Goal: Check status: Check status

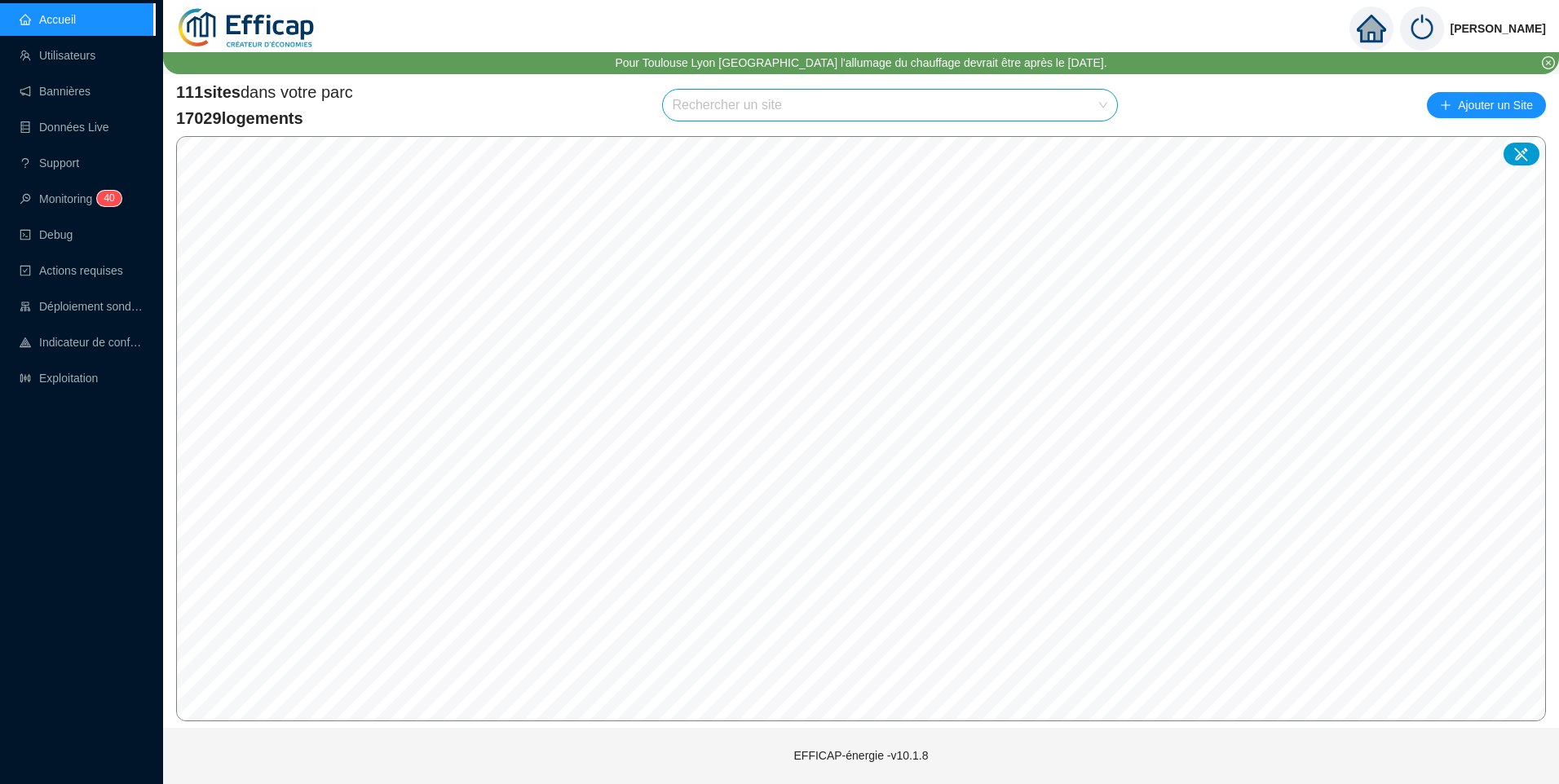
click at [708, 109] on input "search" at bounding box center [883, 105] width 420 height 31
type input "duret"
click at [1081, 149] on div at bounding box center [1088, 144] width 37 height 24
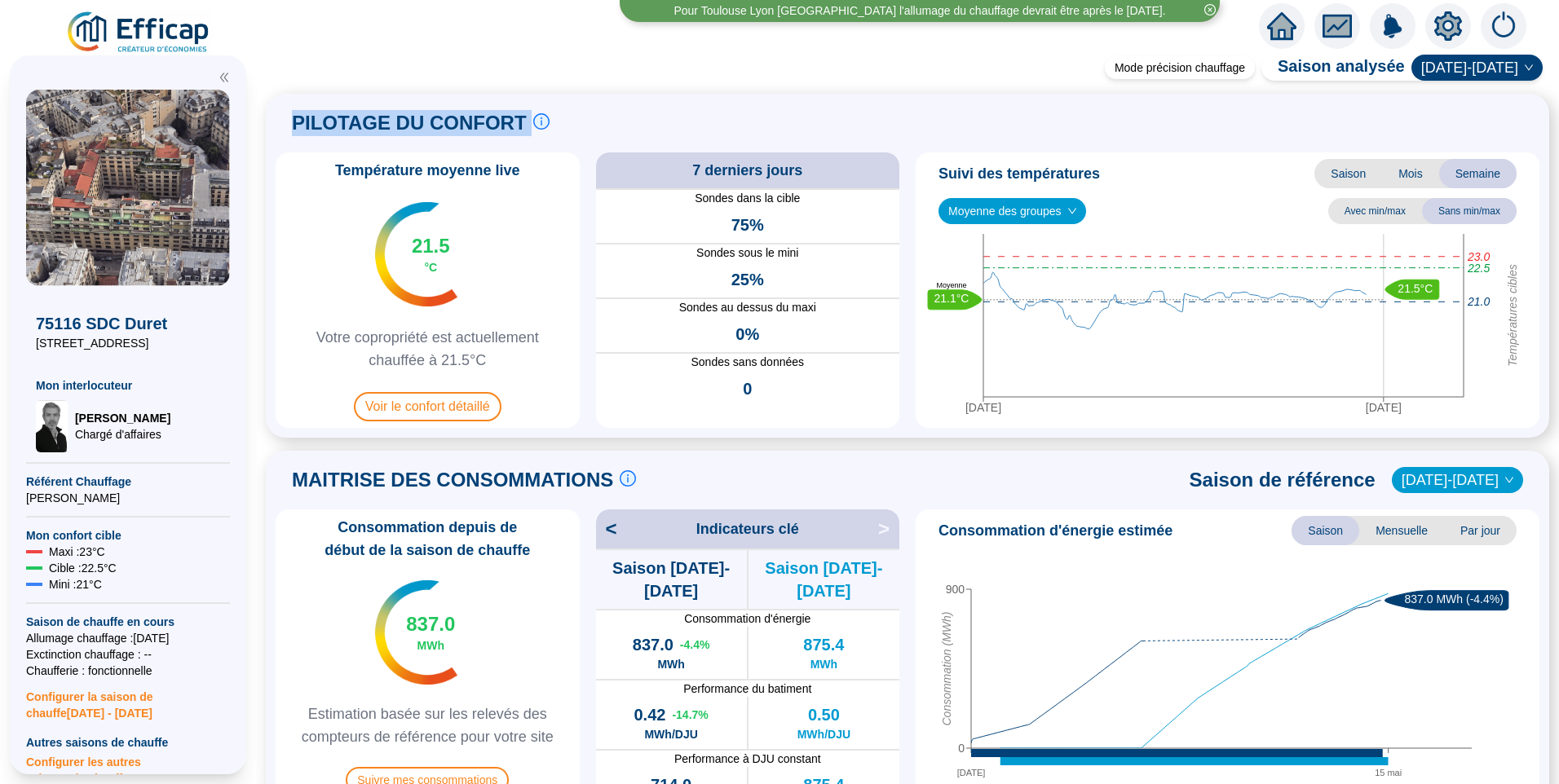
drag, startPoint x: 304, startPoint y: 116, endPoint x: 585, endPoint y: 124, distance: 281.1
click at [585, 124] on div "PILOTAGE DU CONFORT Le pilotage du confort est fondamental pour le confort de t…" at bounding box center [908, 123] width 1264 height 39
click at [451, 123] on span "PILOTAGE DU CONFORT" at bounding box center [409, 123] width 235 height 26
click at [375, 125] on span "PILOTAGE DU CONFORT" at bounding box center [409, 123] width 235 height 26
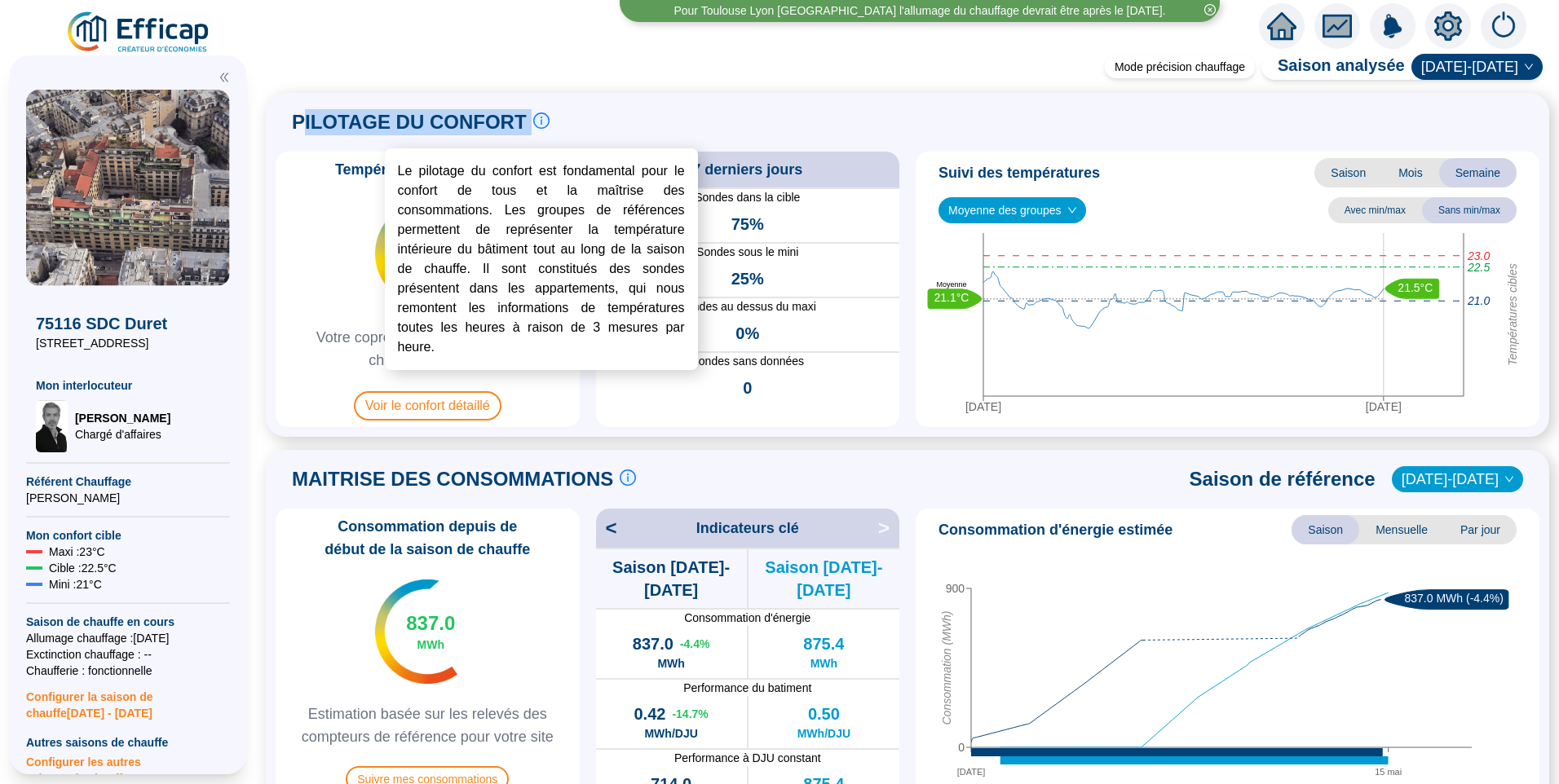
drag, startPoint x: 468, startPoint y: 140, endPoint x: 532, endPoint y: 137, distance: 64.1
click at [532, 137] on div "PILOTAGE DU CONFORT Le pilotage du confort est fondamental pour le confort de t…" at bounding box center [420, 122] width 258 height 39
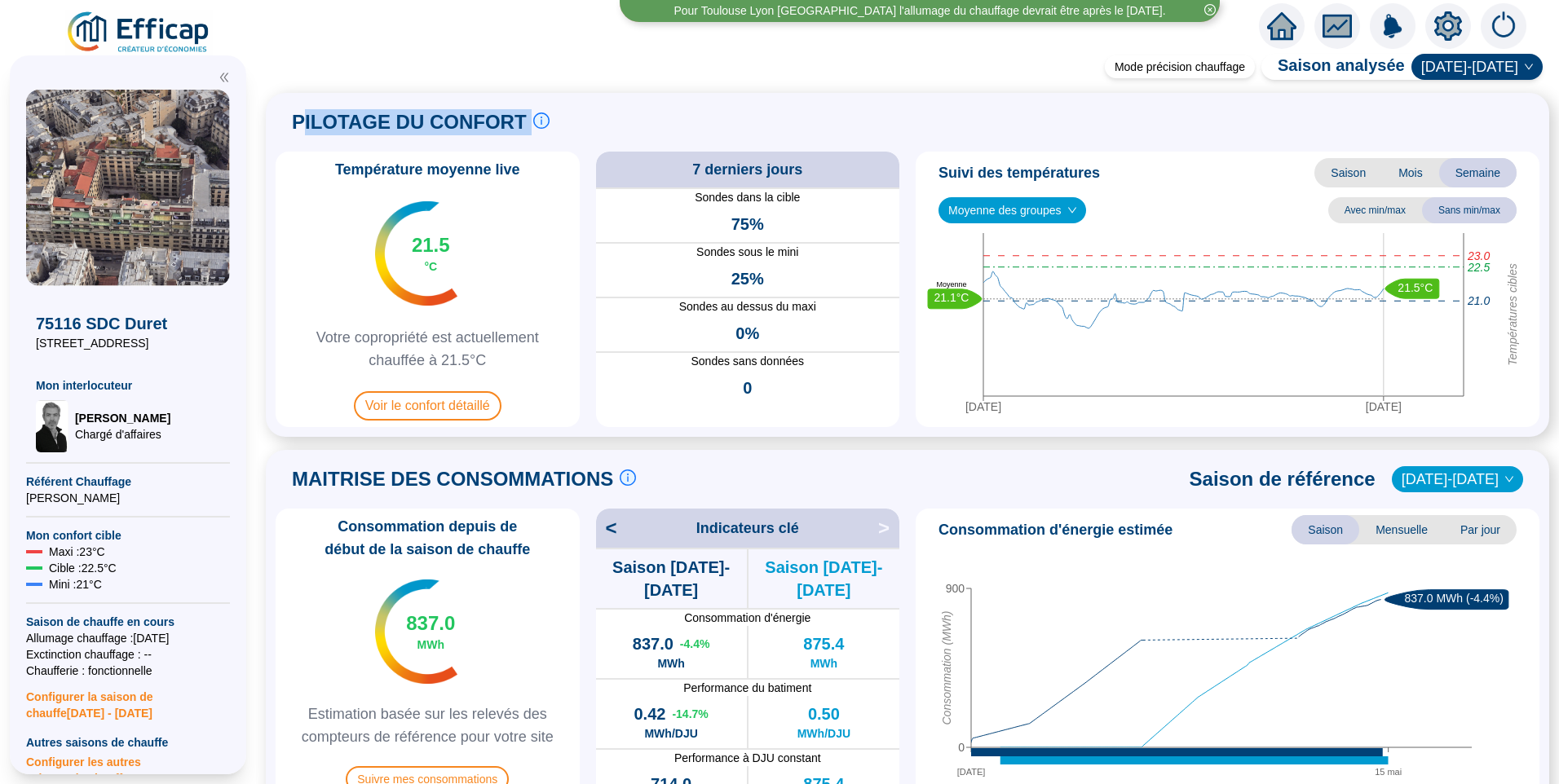
click at [325, 127] on span "PILOTAGE DU CONFORT" at bounding box center [409, 123] width 235 height 26
drag, startPoint x: 302, startPoint y: 122, endPoint x: 521, endPoint y: 106, distance: 219.6
click at [521, 106] on div "PILOTAGE DU CONFORT Le pilotage du confort est fondamental pour le confort de t…" at bounding box center [908, 122] width 1264 height 39
click at [411, 122] on span "PILOTAGE DU CONFORT" at bounding box center [409, 123] width 235 height 26
click at [1001, 217] on span "Moyenne des groupes" at bounding box center [1012, 211] width 128 height 24
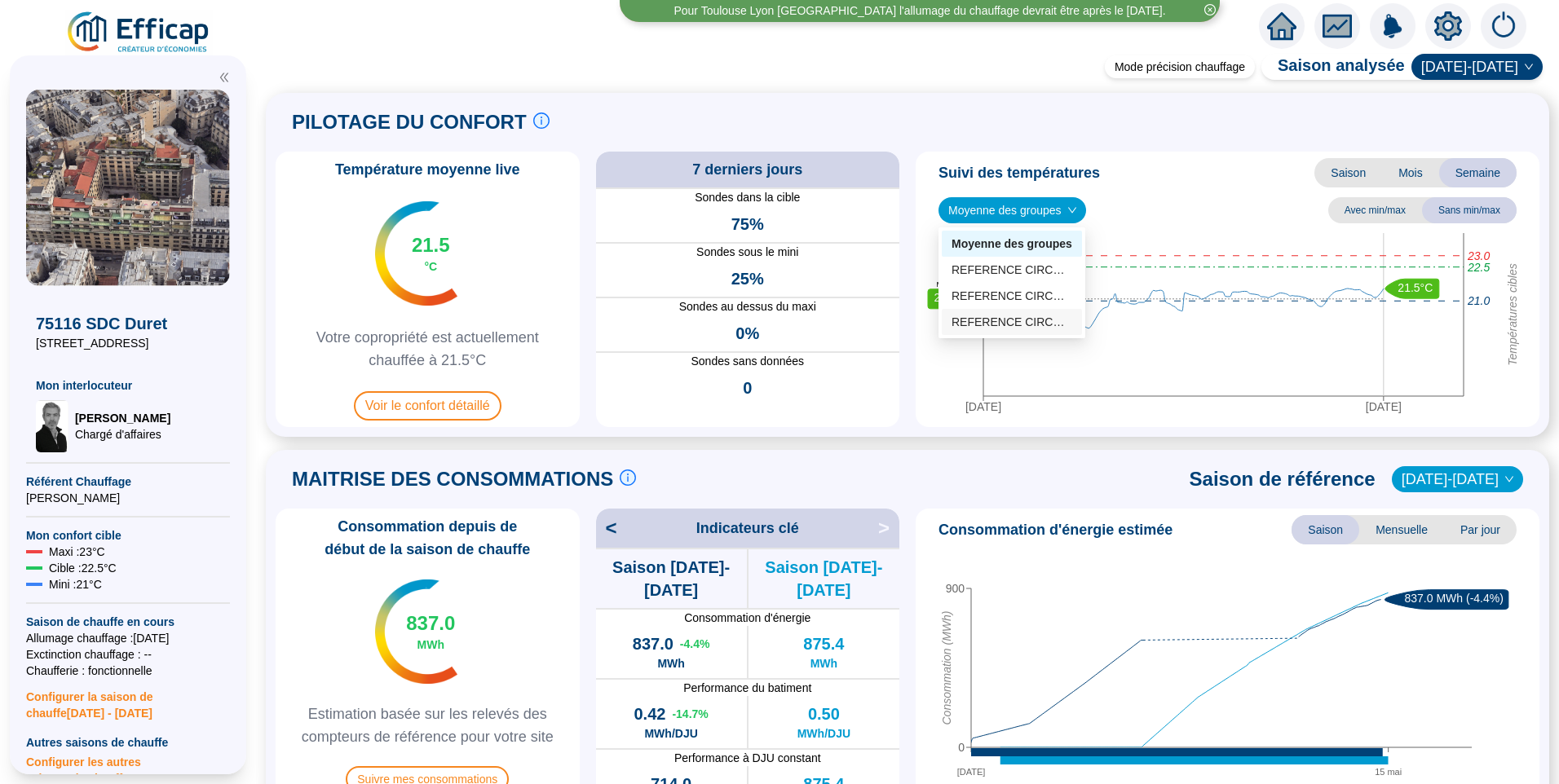
click at [985, 320] on div "REFERENCE CIRCUIT 1 (5 sondes)" at bounding box center [1011, 323] width 121 height 17
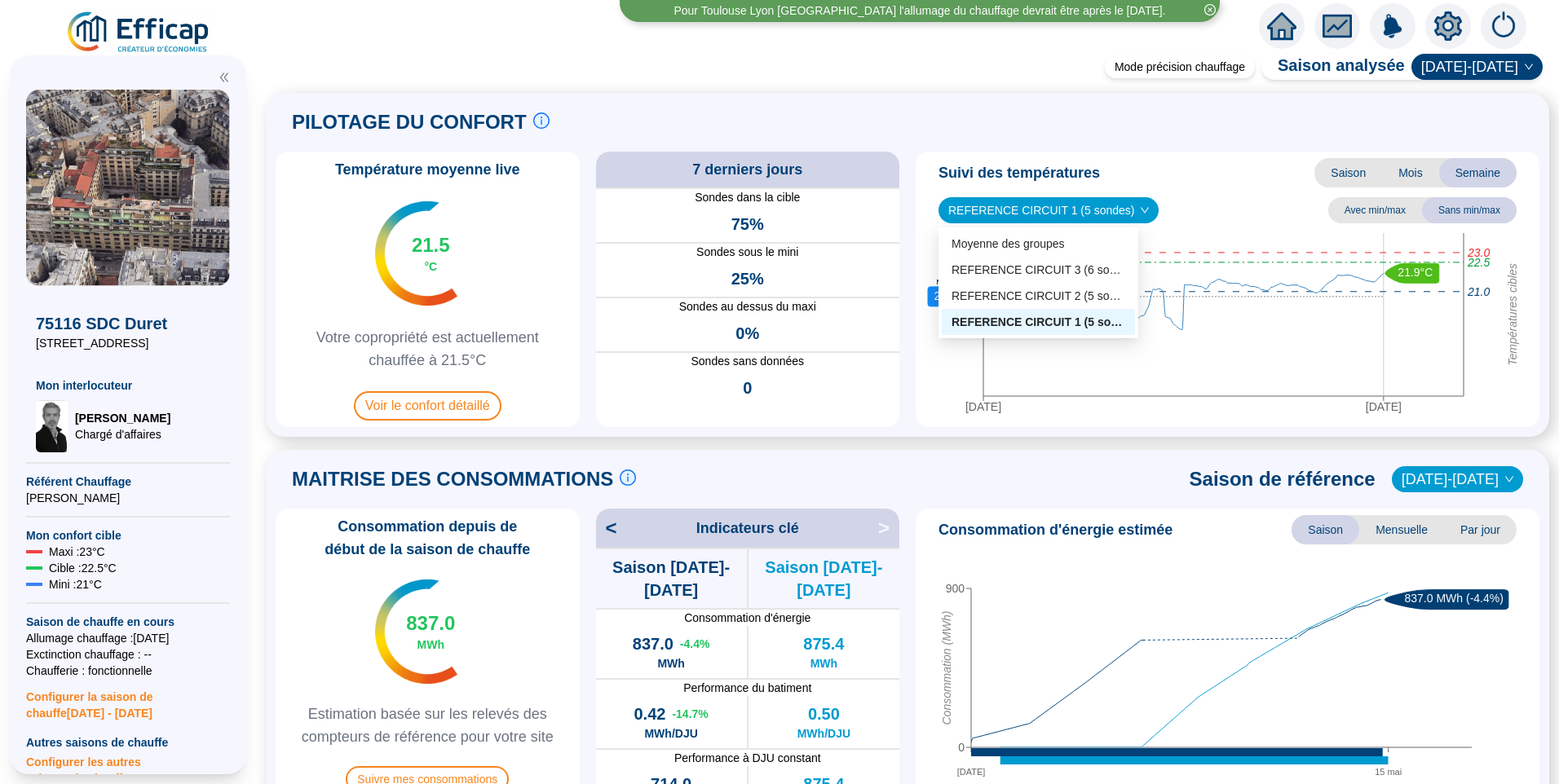
click at [1038, 206] on span "REFERENCE CIRCUIT 1 (5 sondes)" at bounding box center [1049, 211] width 200 height 24
click at [1032, 297] on div "REFERENCE CIRCUIT 2 (5 sondes)" at bounding box center [1038, 297] width 174 height 17
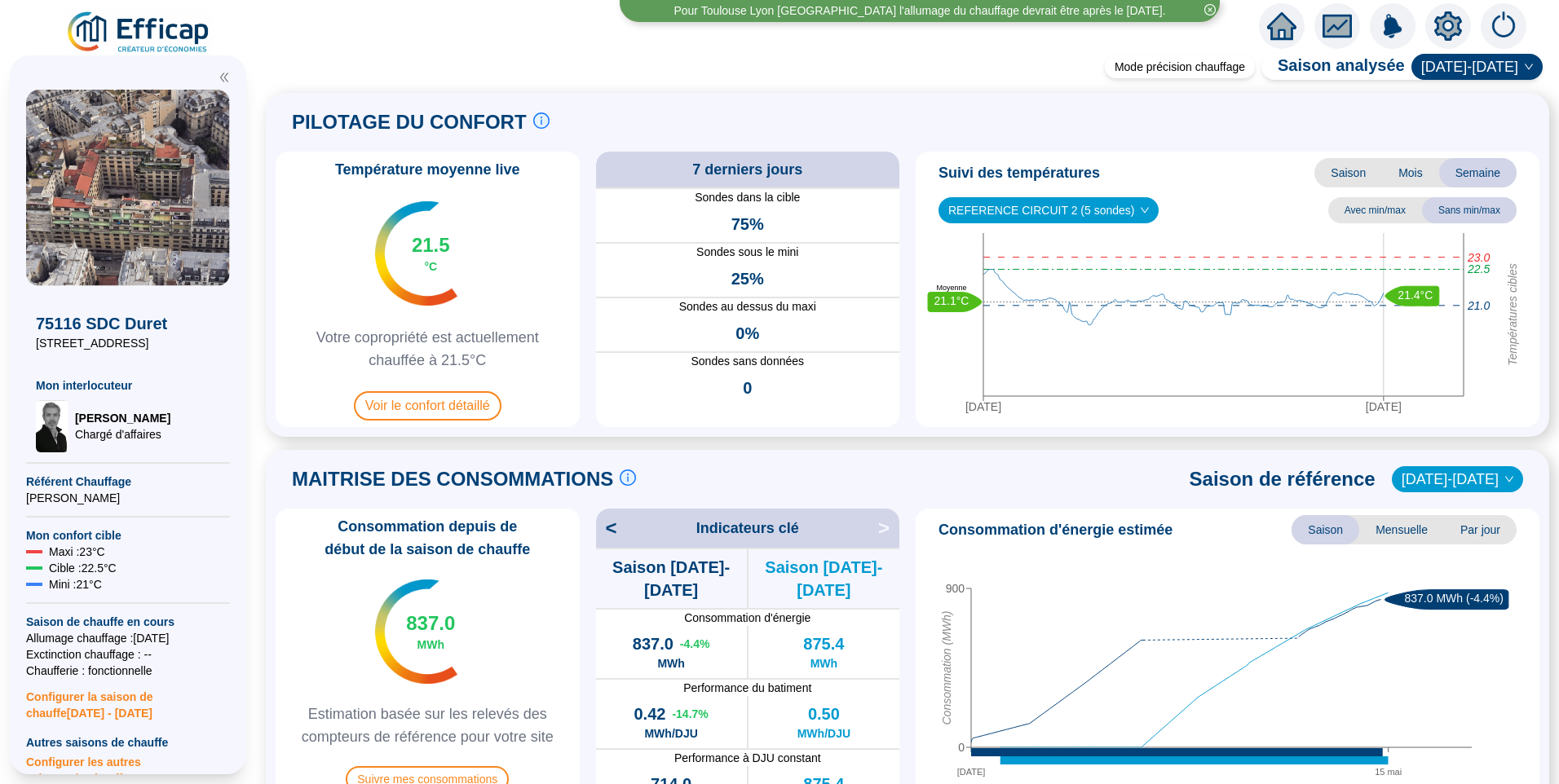
click at [1046, 207] on span "REFERENCE CIRCUIT 2 (5 sondes)" at bounding box center [1049, 211] width 200 height 24
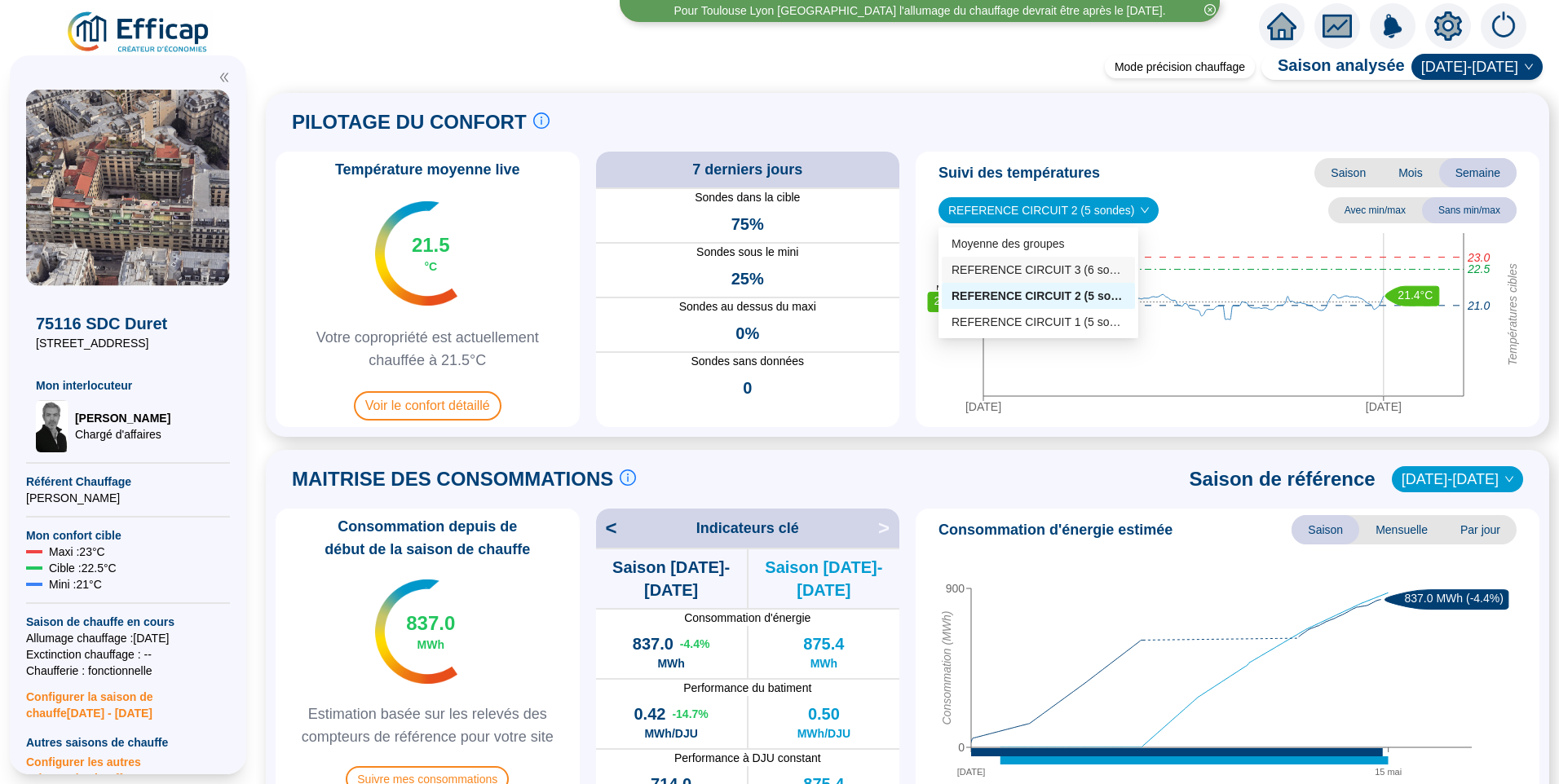
click at [1049, 270] on div "REFERENCE CIRCUIT 3 (6 sondes)" at bounding box center [1038, 271] width 174 height 17
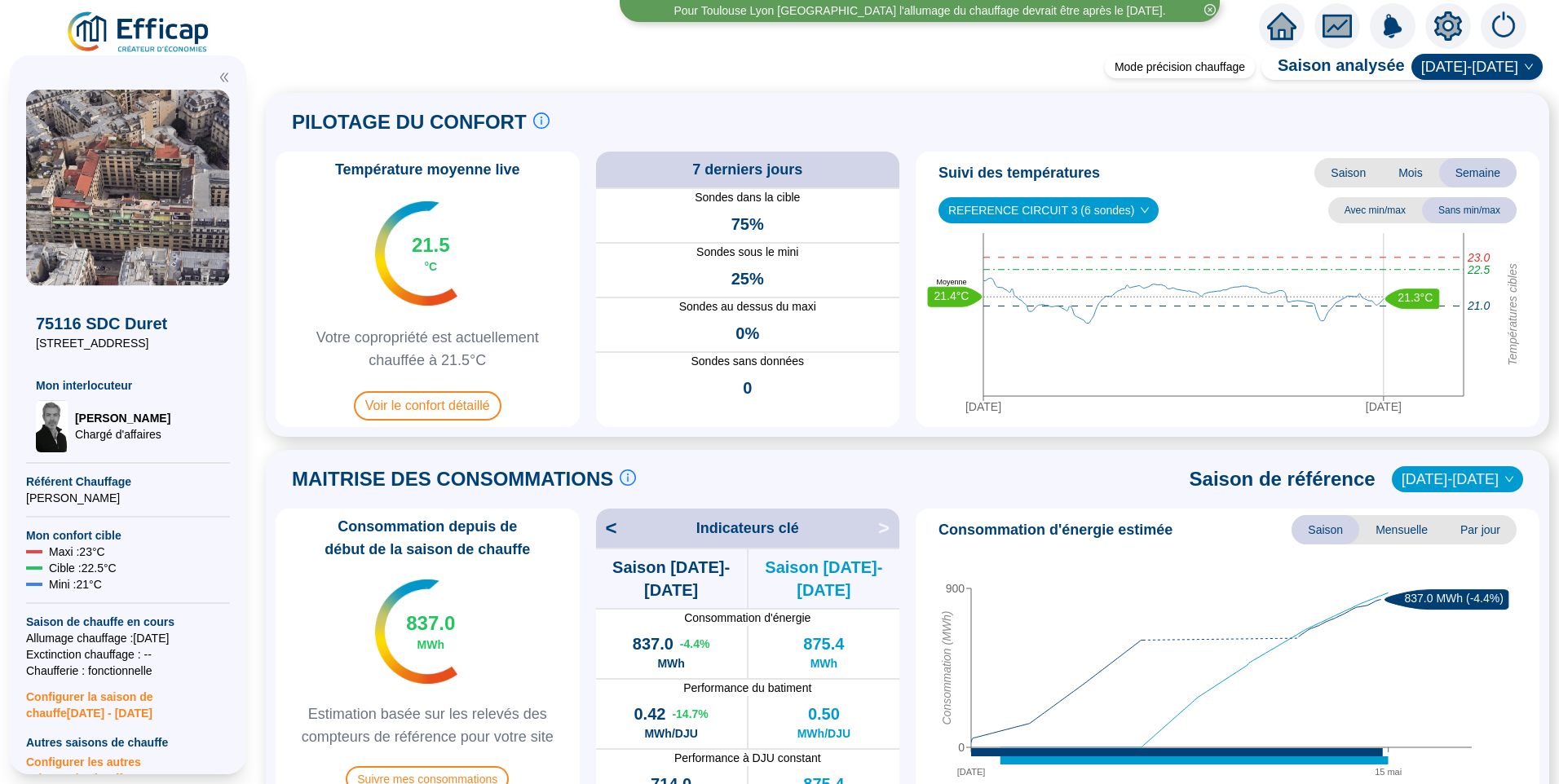
click at [1058, 210] on span "REFERENCE CIRCUIT 3 (6 sondes)" at bounding box center [1049, 211] width 200 height 24
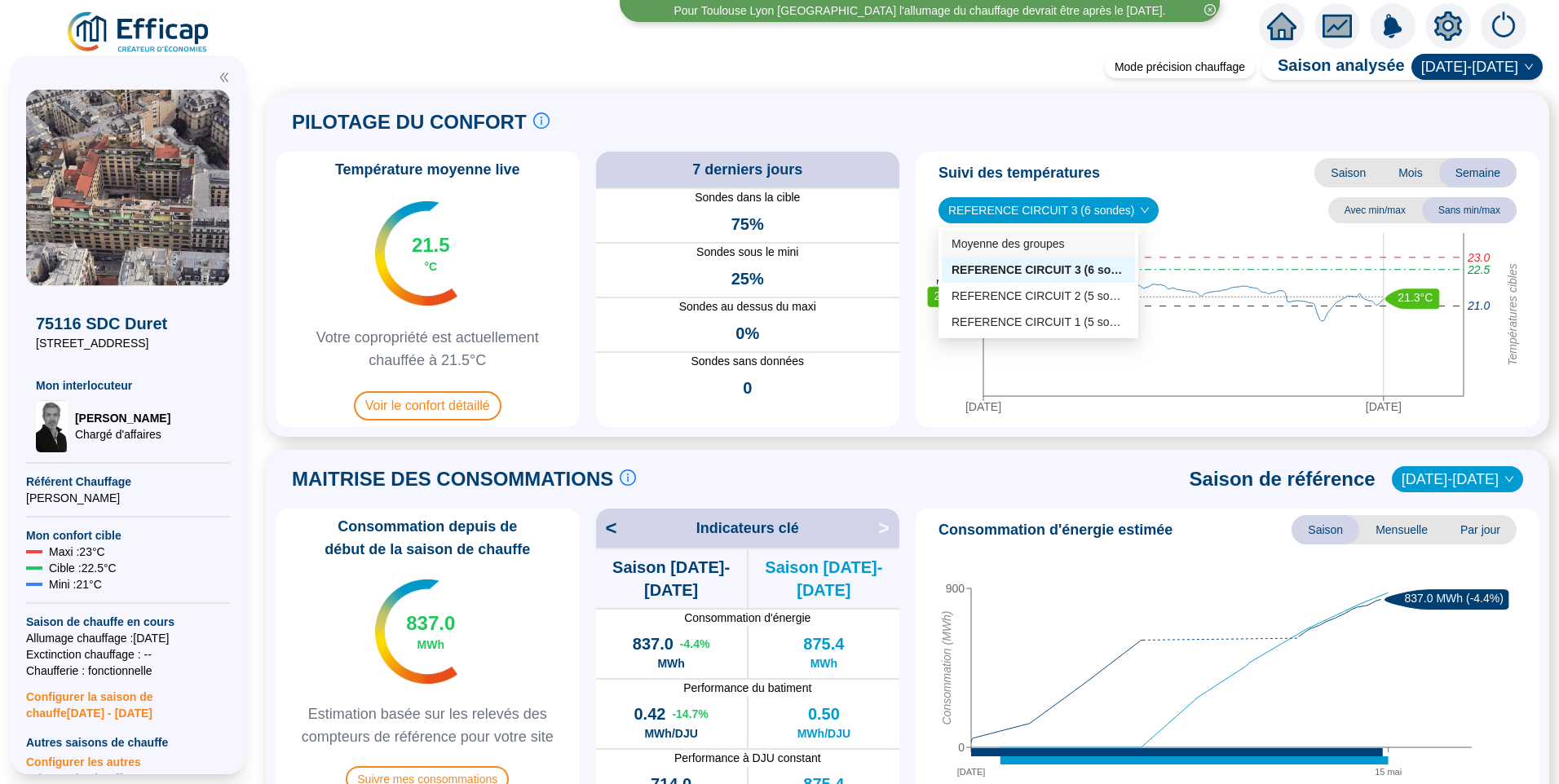
click at [1041, 245] on div "Moyenne des groupes" at bounding box center [1038, 245] width 174 height 17
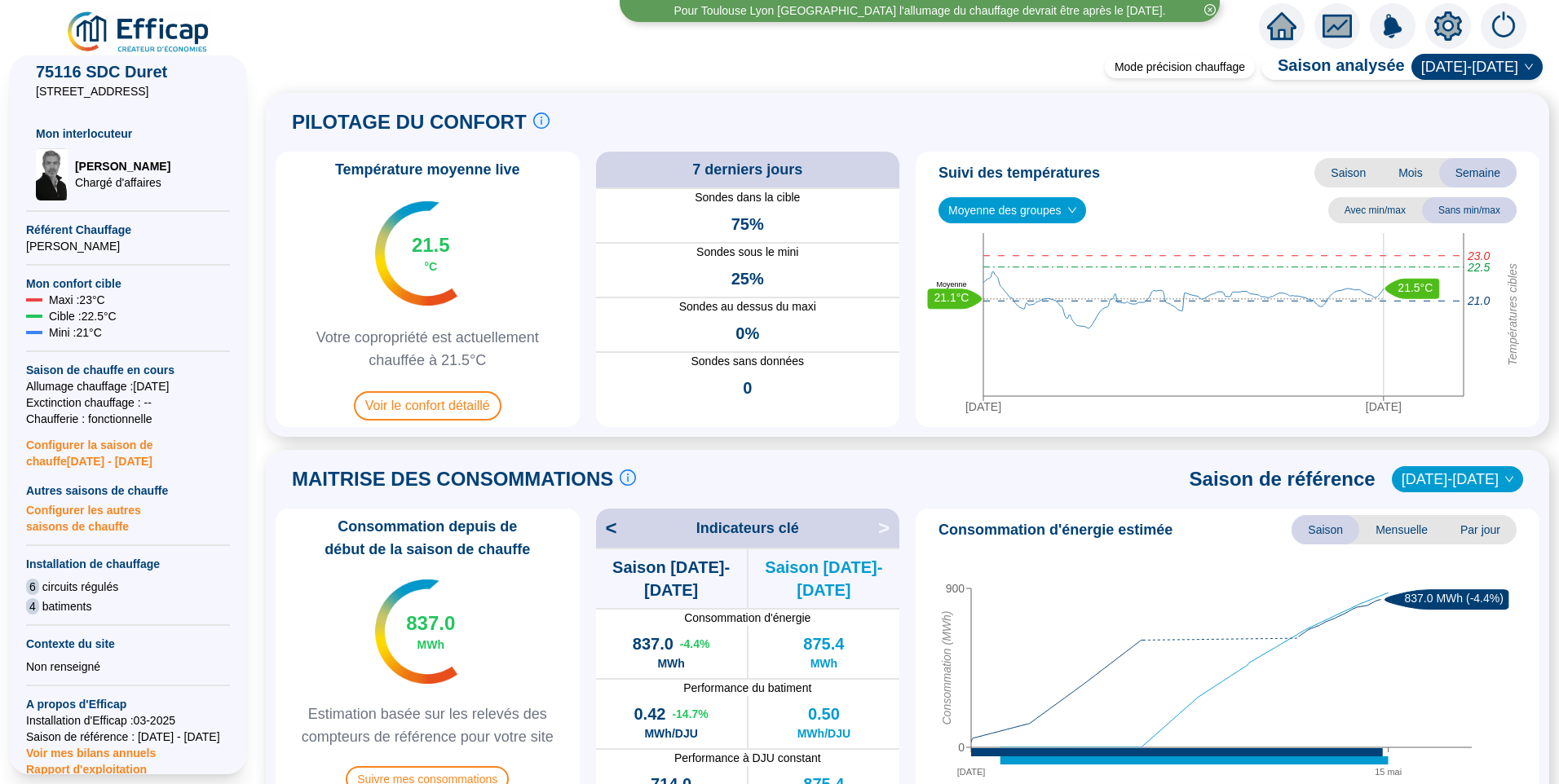
scroll to position [82, 0]
